Goal: Information Seeking & Learning: Learn about a topic

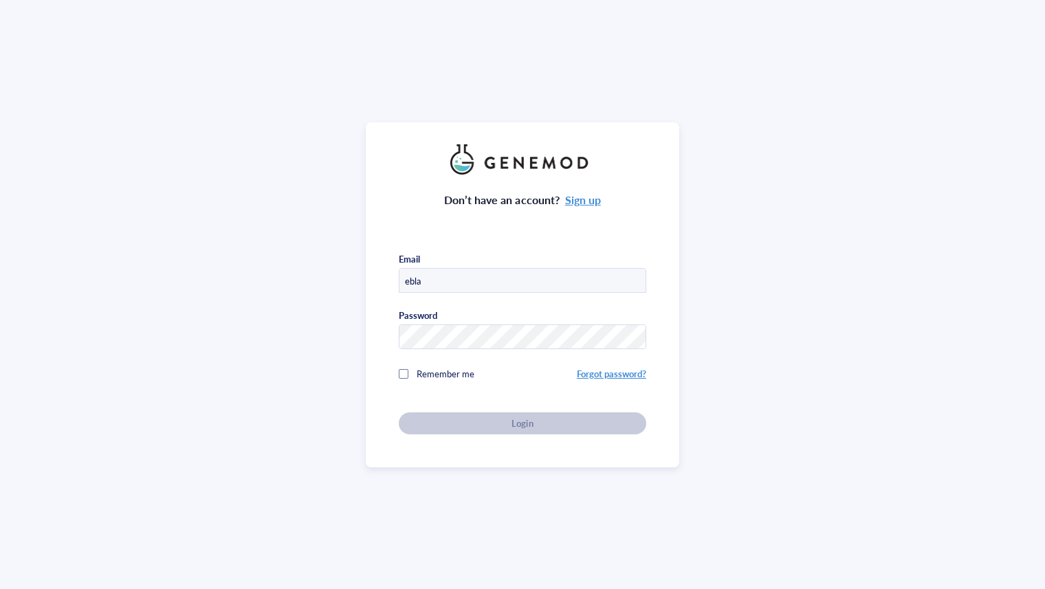
type input "[EMAIL_ADDRESS][DOMAIN_NAME]"
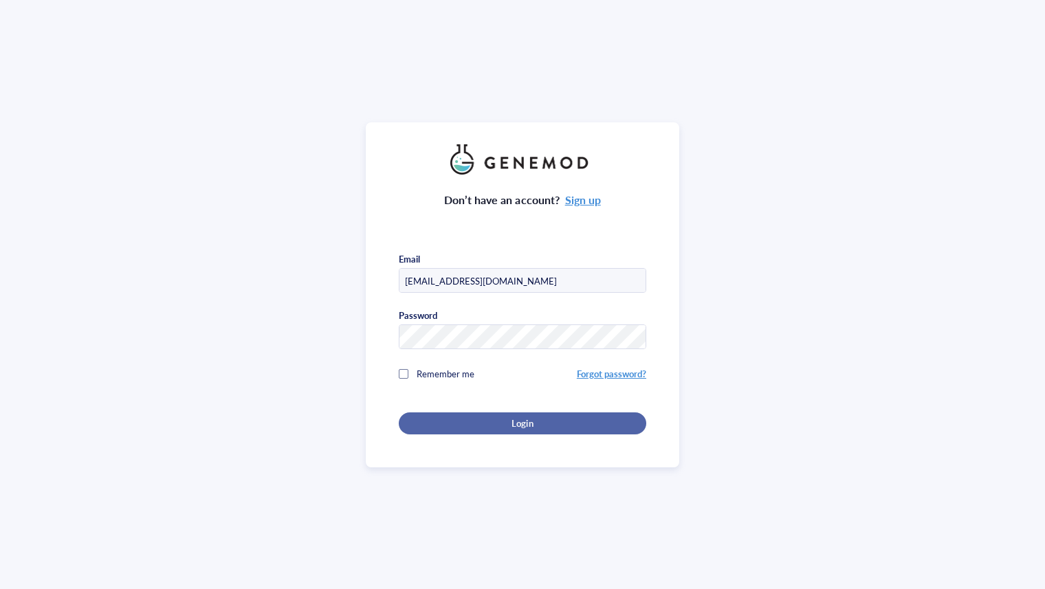
click at [502, 423] on div "Login" at bounding box center [523, 424] width 204 height 12
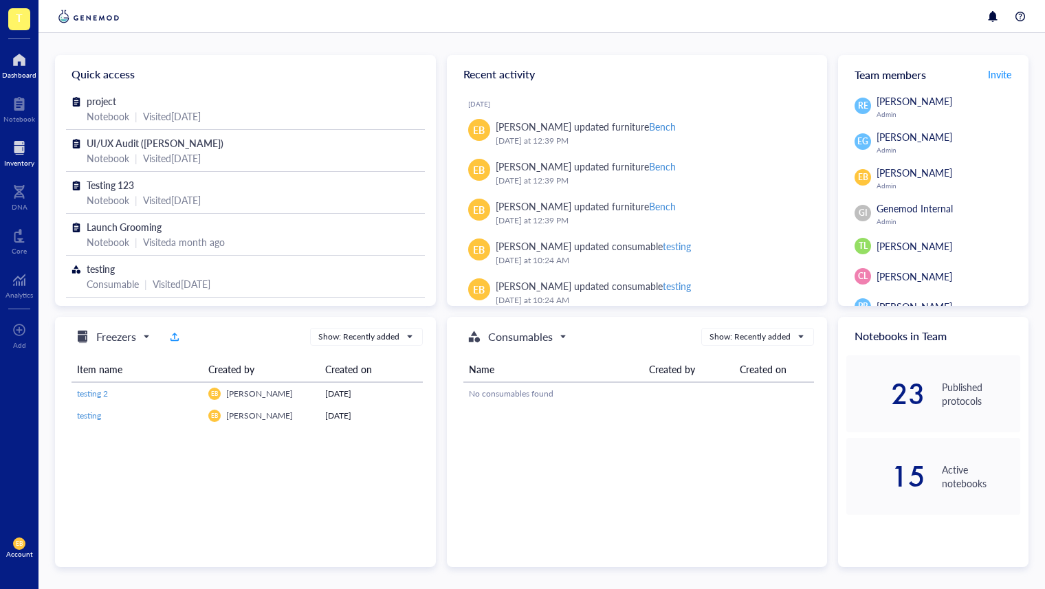
click at [21, 149] on div at bounding box center [19, 148] width 30 height 22
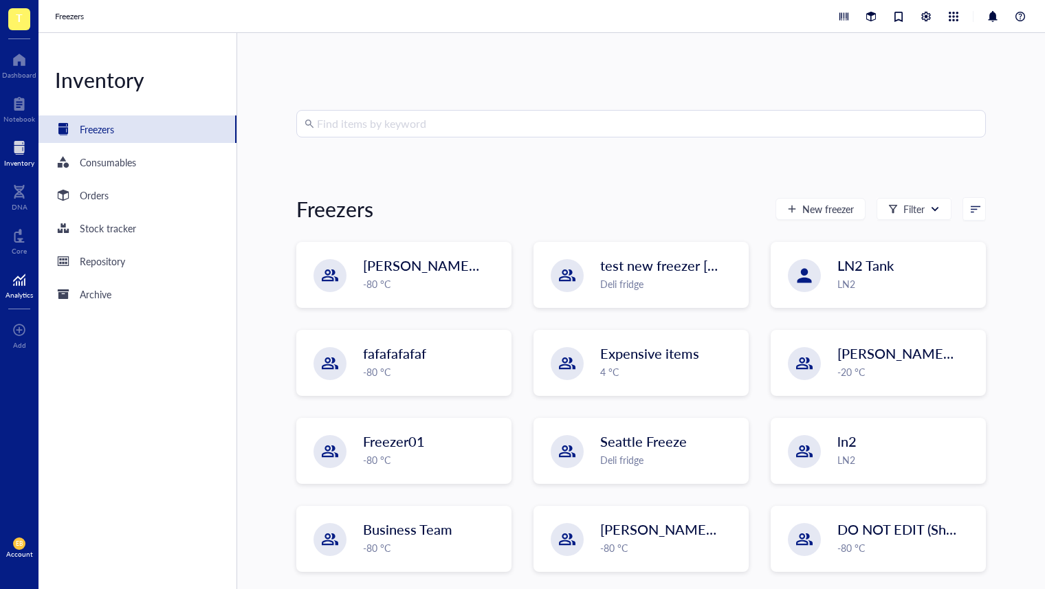
click at [6, 286] on div at bounding box center [20, 280] width 28 height 22
